Goal: Information Seeking & Learning: Find specific fact

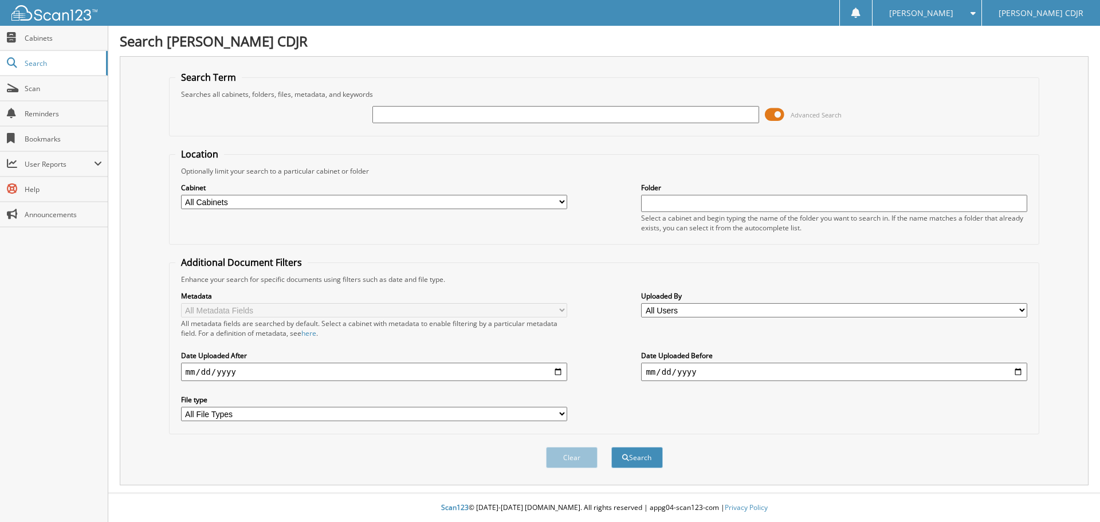
click at [450, 107] on input "text" at bounding box center [566, 114] width 386 height 17
type input "6201884"
click at [612, 447] on button "Search" at bounding box center [638, 457] width 52 height 21
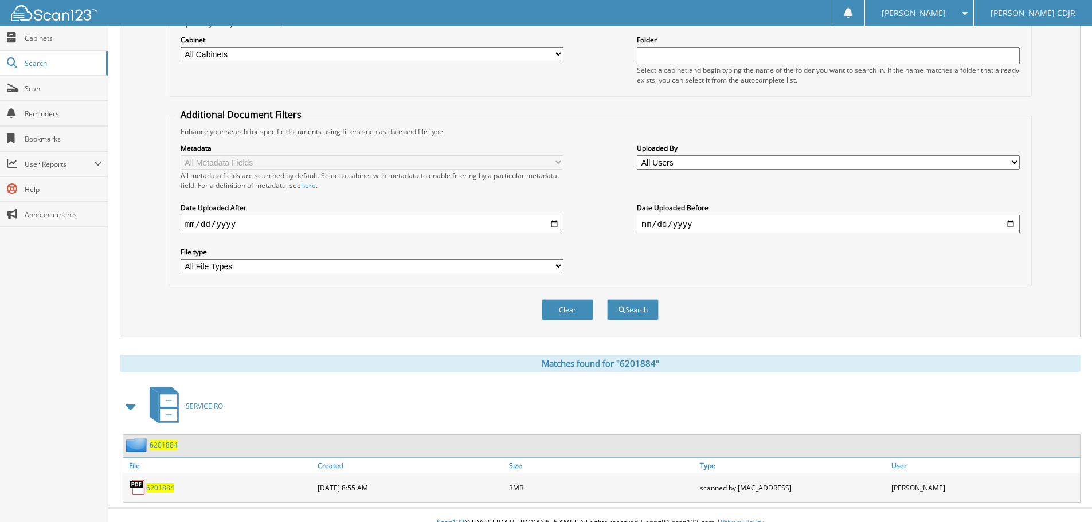
scroll to position [163, 0]
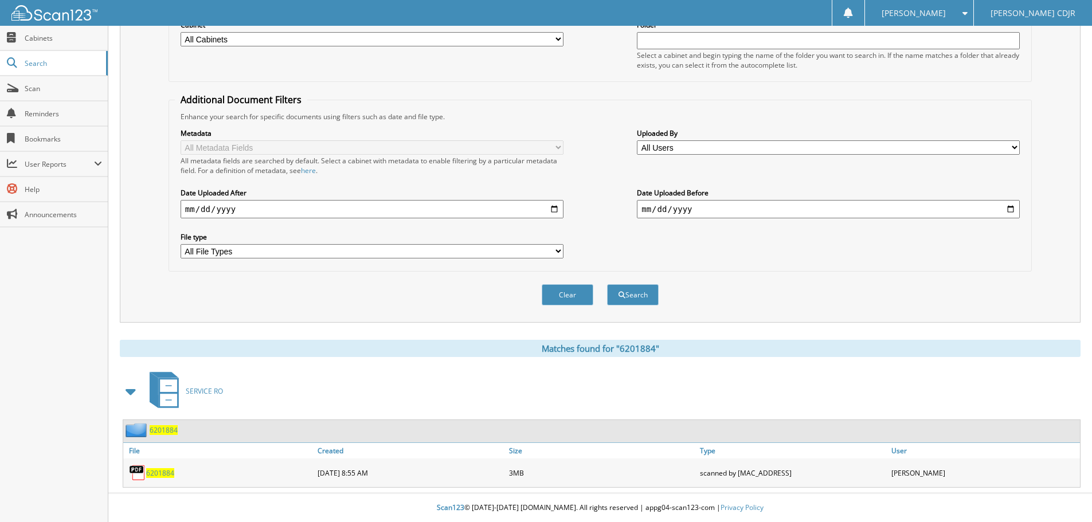
click at [168, 477] on span "6201884" at bounding box center [160, 473] width 28 height 10
